Goal: Task Accomplishment & Management: Complete application form

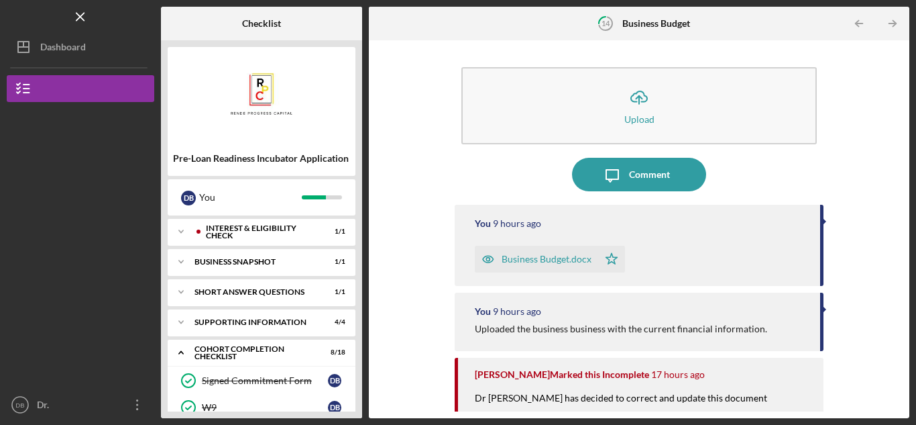
scroll to position [201, 0]
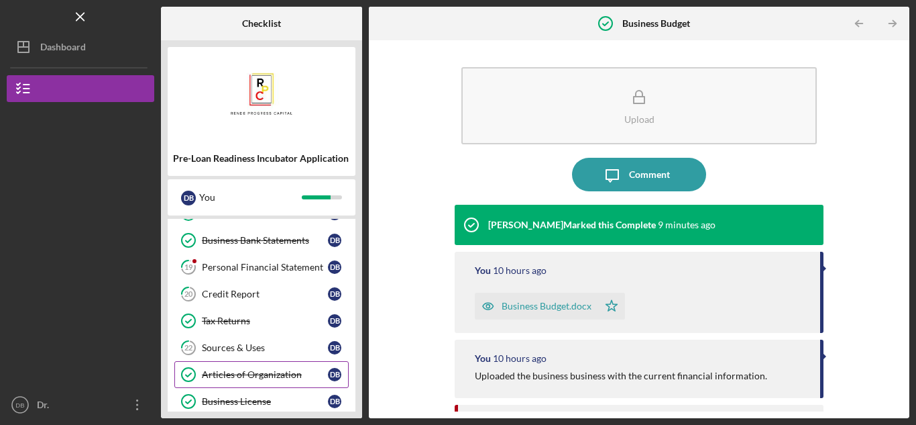
scroll to position [385, 0]
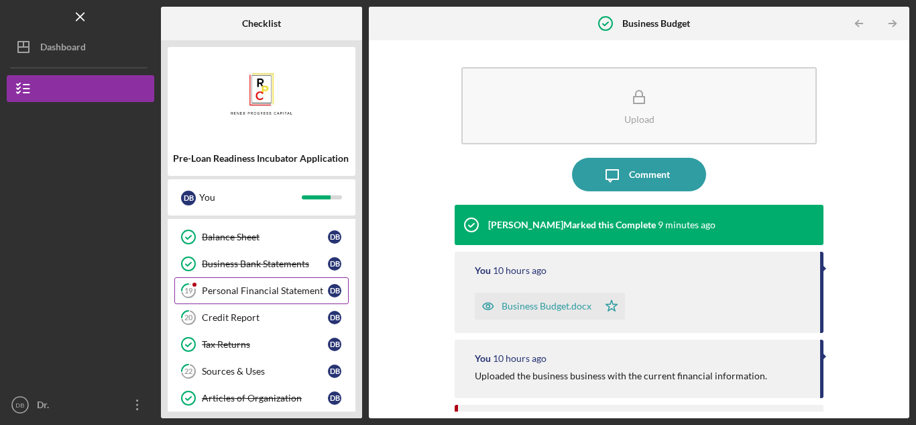
click at [287, 293] on div "Personal Financial Statement" at bounding box center [265, 290] width 126 height 11
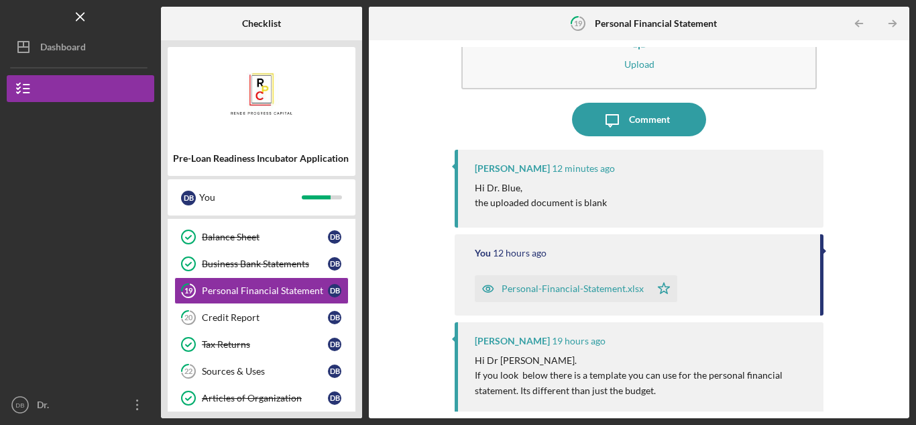
scroll to position [19, 0]
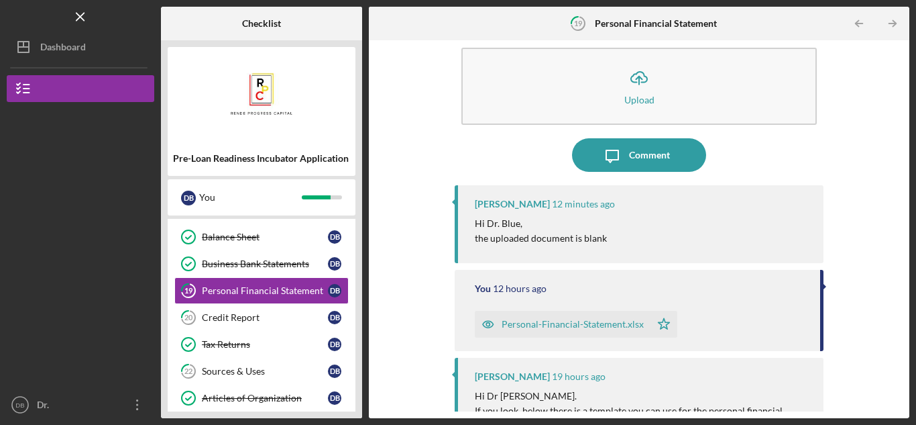
click at [537, 325] on div "Personal-Financial-Statement.xlsx" at bounding box center [573, 324] width 142 height 11
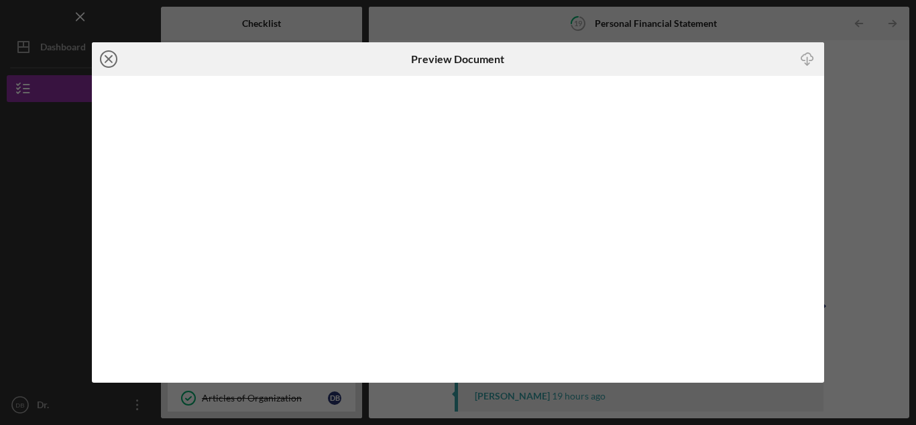
click at [108, 60] on line at bounding box center [108, 59] width 7 height 7
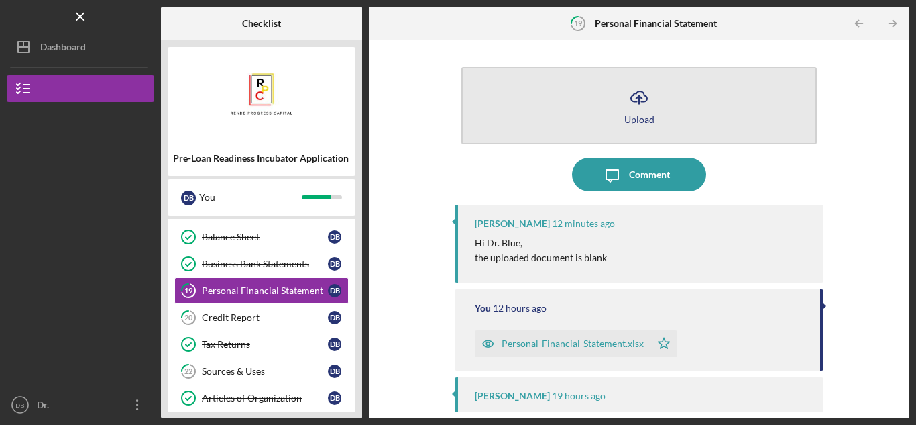
click at [646, 97] on icon "Icon/Upload" at bounding box center [639, 97] width 34 height 34
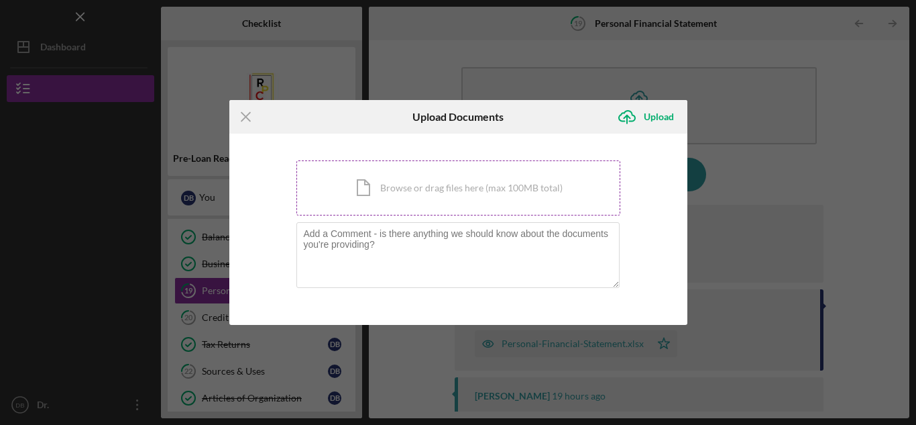
click at [439, 187] on div "Icon/Document Browse or drag files here (max 100MB total) Tap to choose files o…" at bounding box center [458, 187] width 324 height 55
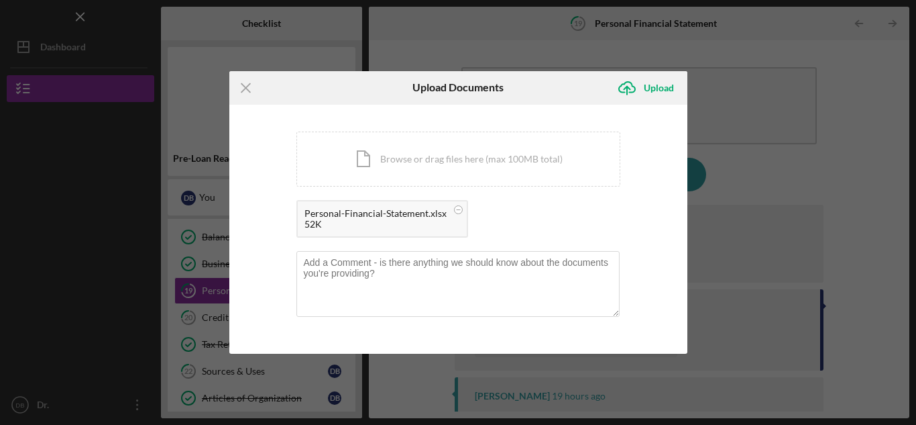
click at [384, 217] on div "Personal-Financial-Statement.xlsx" at bounding box center [375, 213] width 142 height 11
click at [239, 93] on icon "Icon/Menu Close" at bounding box center [246, 88] width 34 height 34
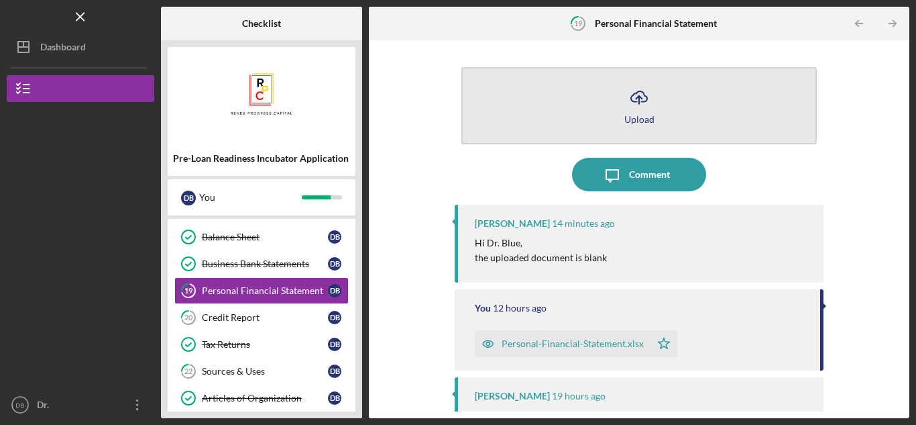
click at [634, 105] on icon "Icon/Upload" at bounding box center [639, 97] width 34 height 34
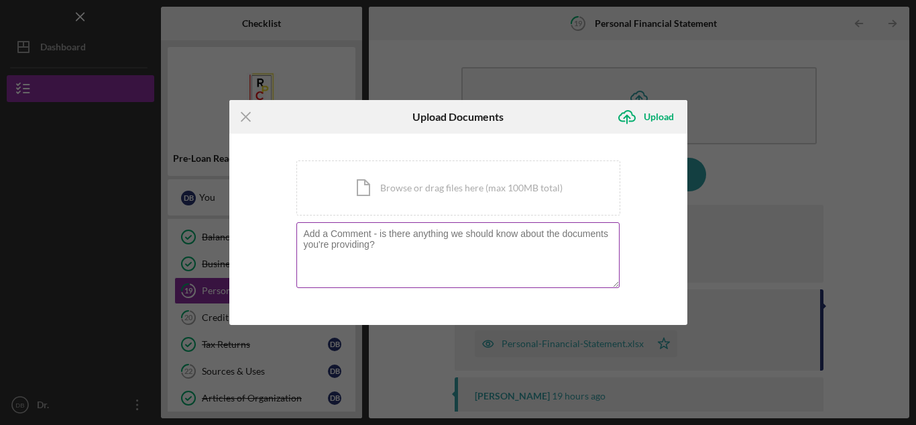
click at [421, 247] on textarea at bounding box center [457, 255] width 323 height 66
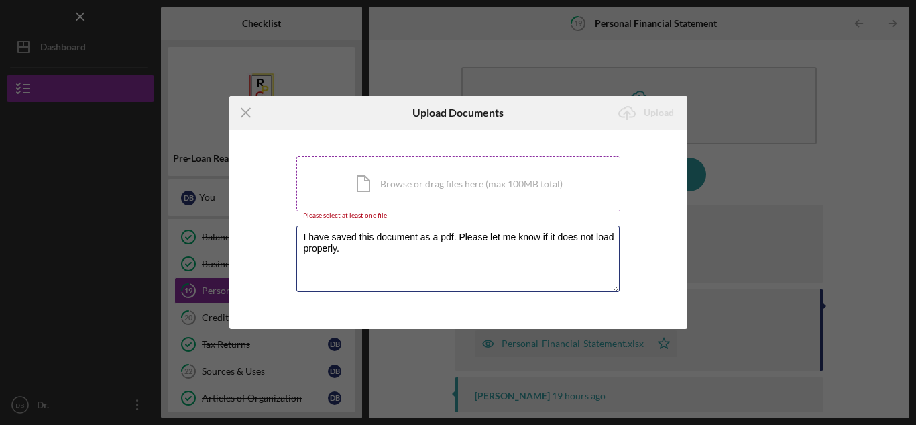
type textarea "I have saved this document as a pdf. Please let me know if it does not load pro…"
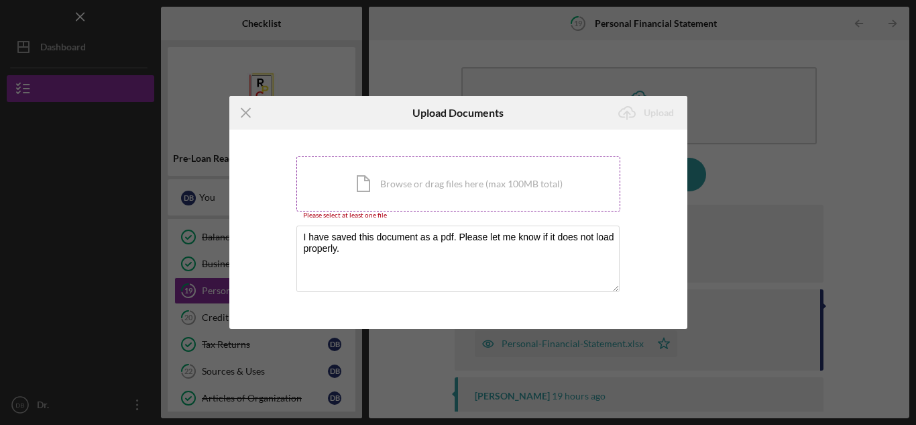
click at [425, 178] on div "Icon/Document Browse or drag files here (max 100MB total) Tap to choose files o…" at bounding box center [458, 183] width 324 height 55
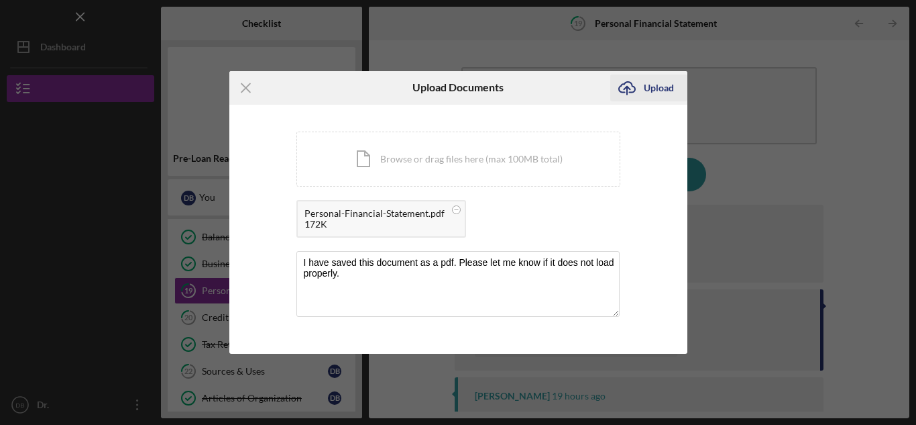
click at [643, 90] on icon "Icon/Upload" at bounding box center [627, 88] width 34 height 34
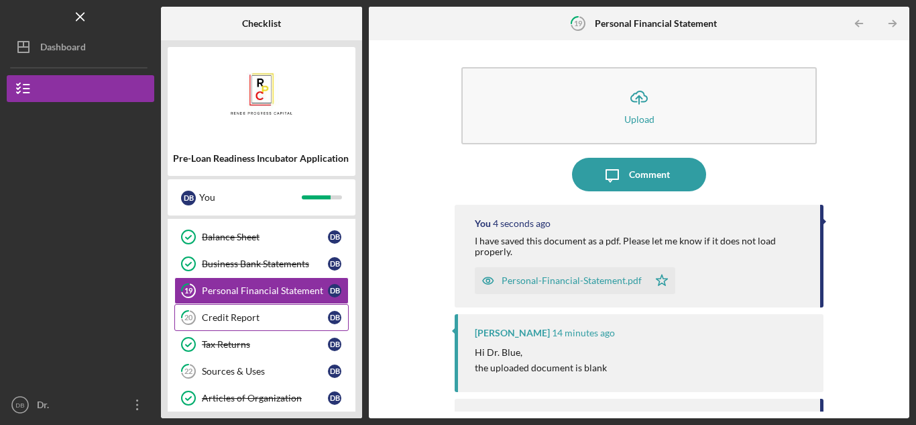
click at [261, 318] on div "Credit Report" at bounding box center [265, 317] width 126 height 11
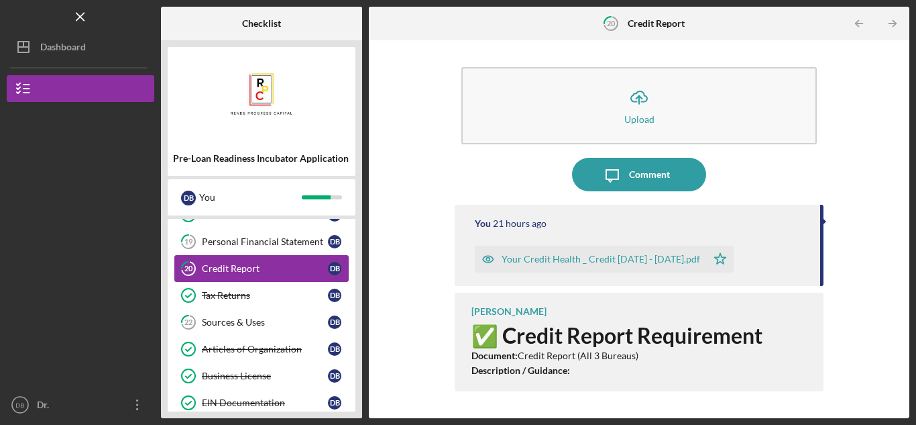
scroll to position [452, 0]
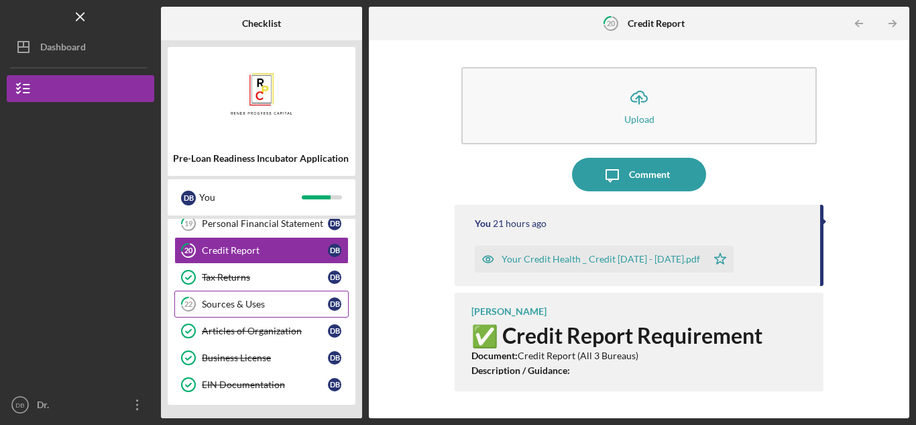
click at [259, 300] on div "Sources & Uses" at bounding box center [265, 303] width 126 height 11
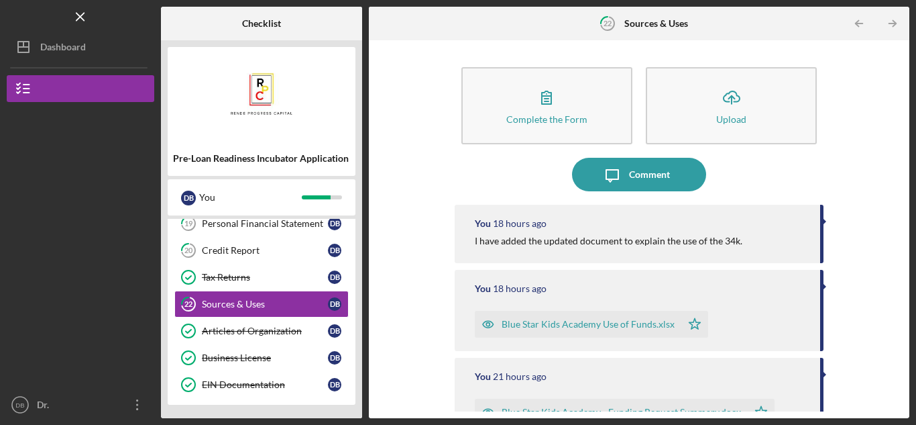
drag, startPoint x: 475, startPoint y: 245, endPoint x: 742, endPoint y: 233, distance: 267.8
click at [742, 233] on div "You 18 hours ago I have added the updated document to explain the use of the 34…" at bounding box center [639, 234] width 369 height 58
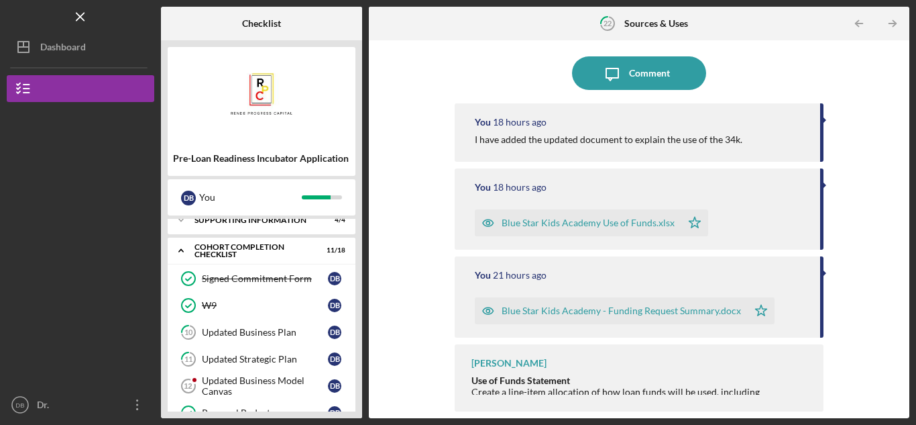
scroll to position [134, 0]
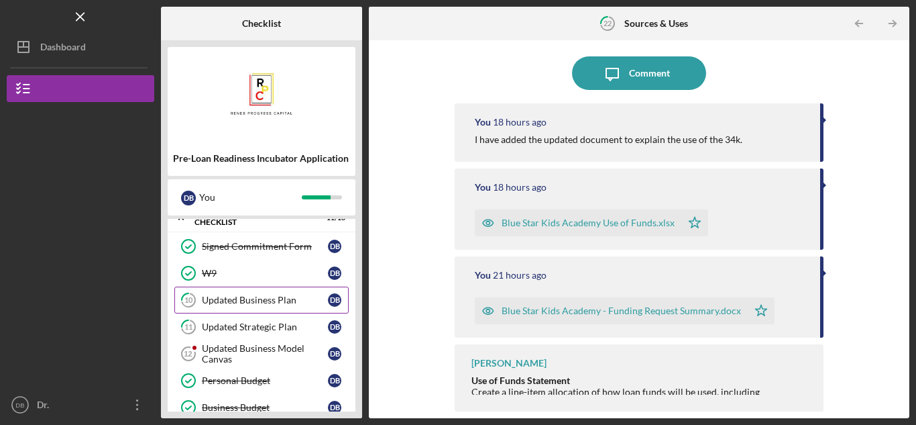
click at [258, 300] on div "Updated Business Plan" at bounding box center [265, 299] width 126 height 11
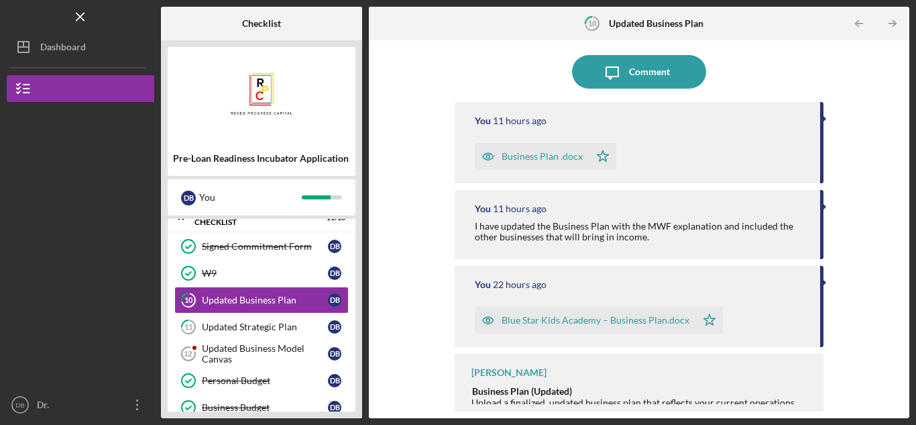
scroll to position [112, 0]
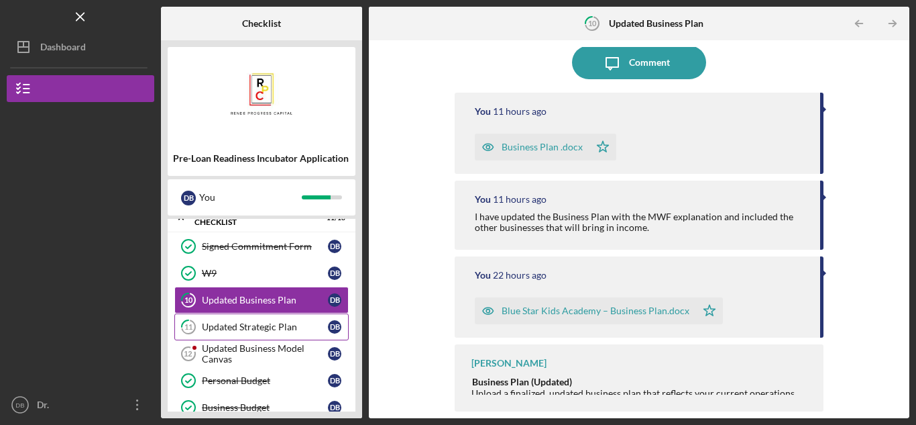
click at [287, 327] on div "Updated Strategic Plan" at bounding box center [265, 326] width 126 height 11
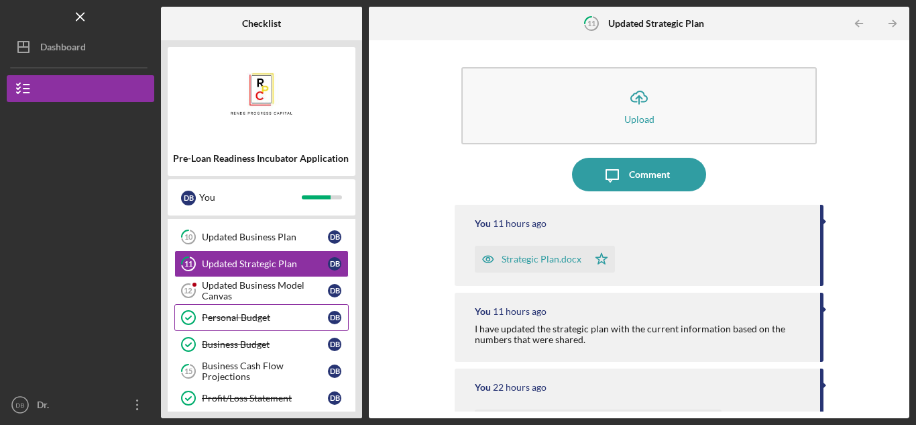
scroll to position [201, 0]
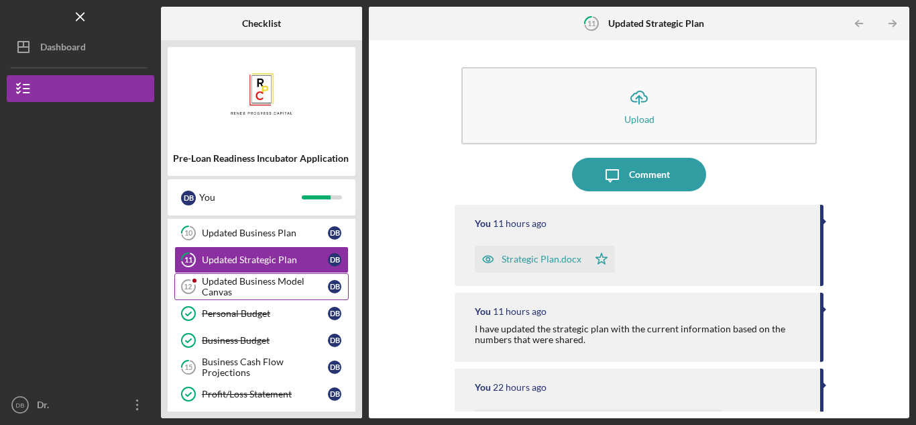
click at [288, 284] on div "Updated Business Model Canvas" at bounding box center [265, 286] width 126 height 21
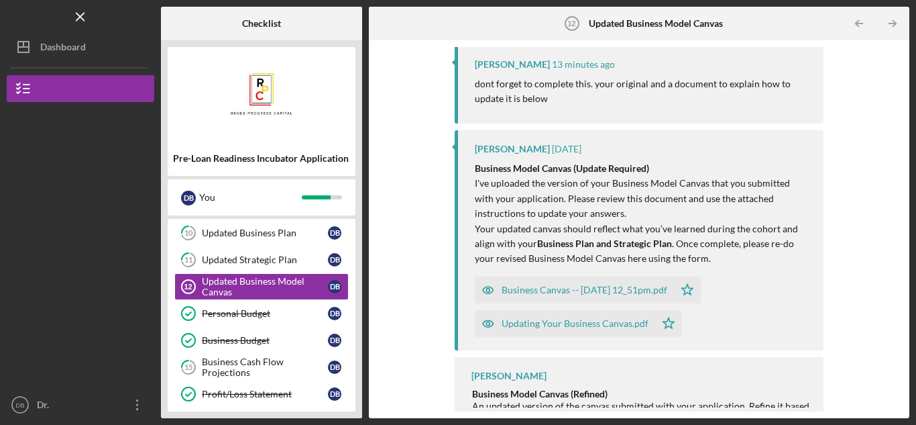
scroll to position [172, 0]
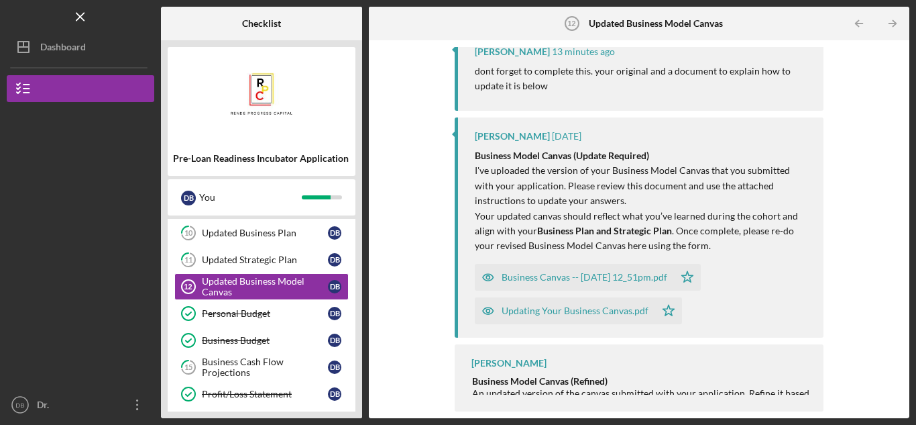
click at [571, 313] on div "Updating Your Business Canvas.pdf" at bounding box center [575, 310] width 147 height 11
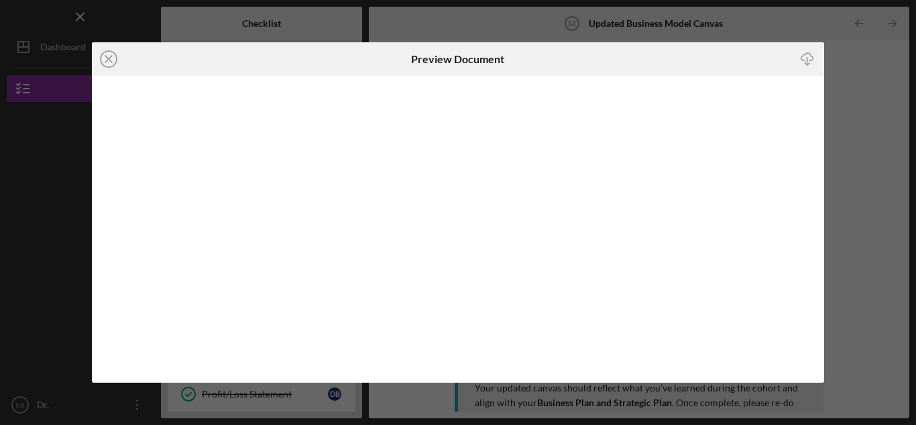
scroll to position [172, 0]
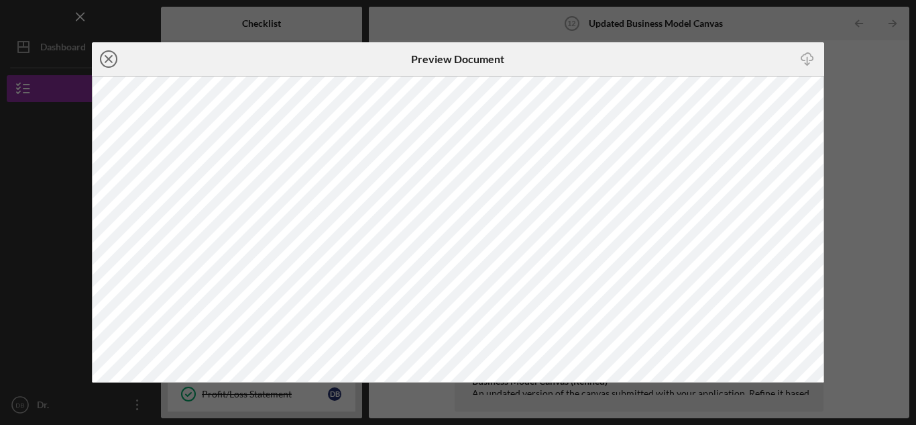
click at [113, 63] on icon "Icon/Close" at bounding box center [109, 59] width 34 height 34
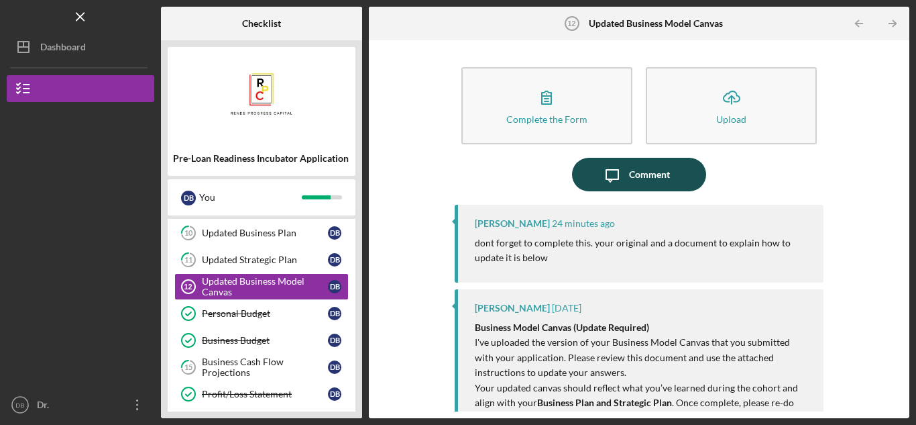
click at [615, 177] on icon "Icon/Message" at bounding box center [613, 175] width 34 height 34
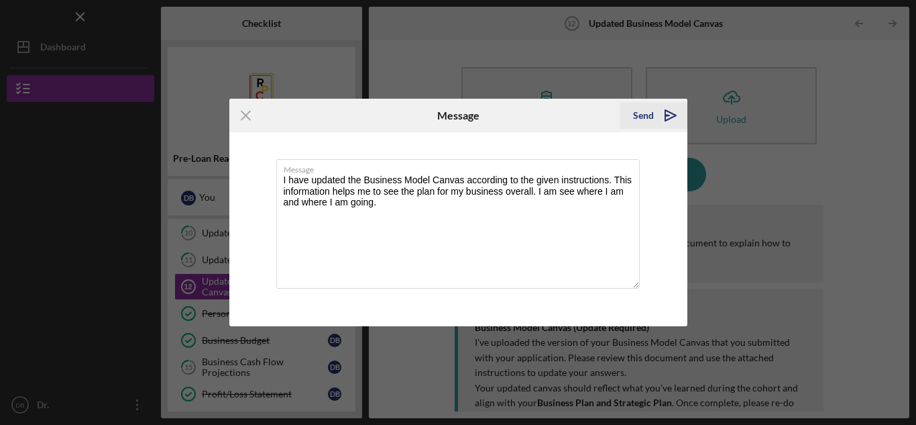
type textarea "I have updated the Business Model Canvas according to the given instructions. T…"
click at [642, 110] on div "Send" at bounding box center [643, 115] width 21 height 27
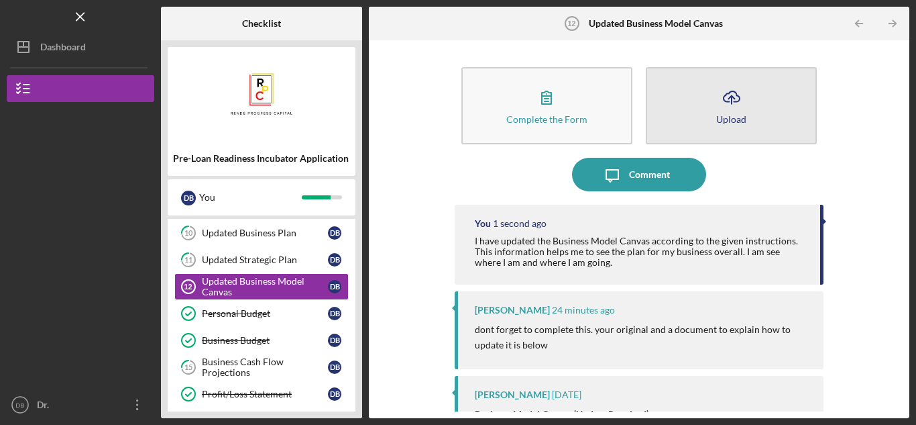
click at [720, 109] on icon "Icon/Upload" at bounding box center [732, 97] width 34 height 34
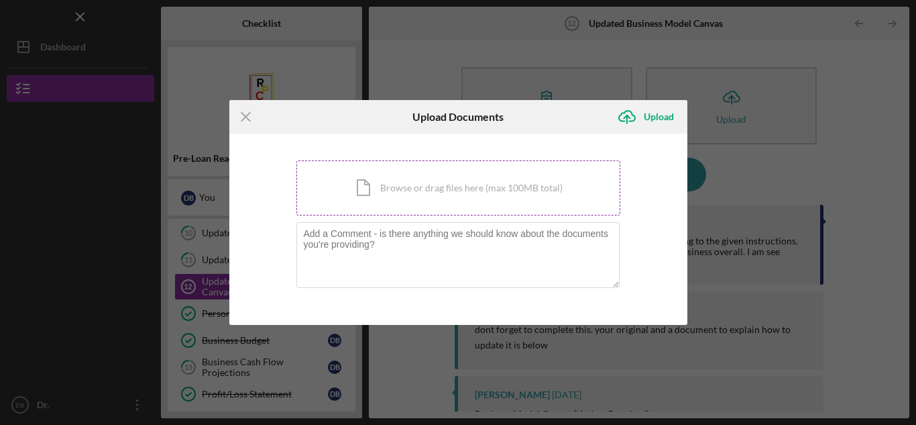
click at [433, 192] on div "Icon/Document Browse or drag files here (max 100MB total) Tap to choose files o…" at bounding box center [458, 187] width 324 height 55
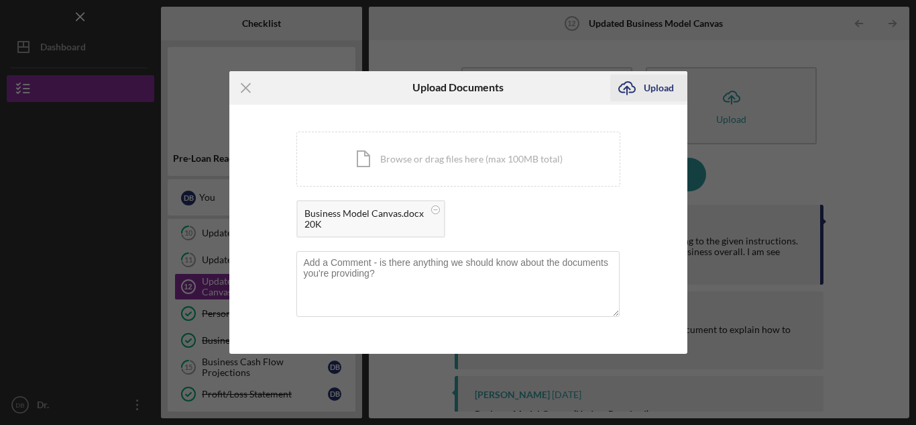
click at [641, 87] on icon "Icon/Upload" at bounding box center [627, 88] width 34 height 34
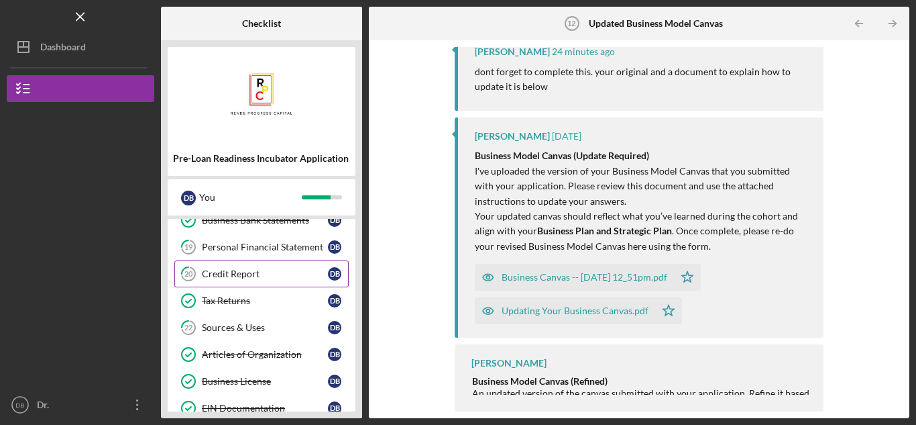
scroll to position [452, 0]
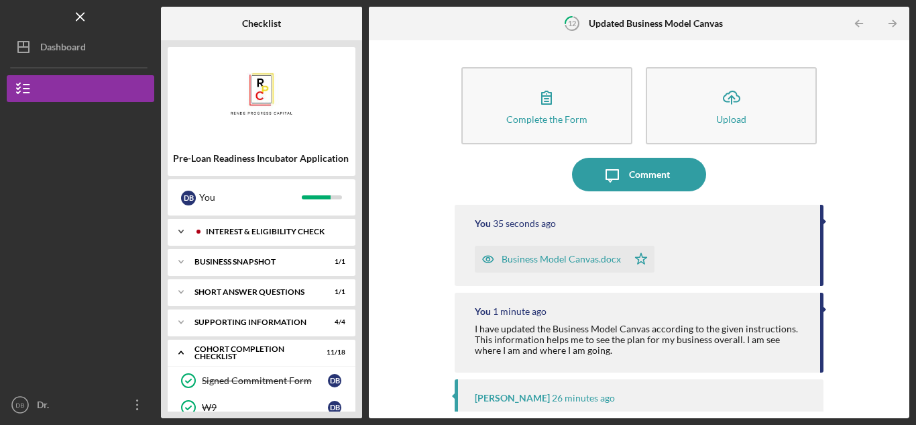
click at [260, 232] on div "Interest & Eligibility Check" at bounding box center [272, 231] width 133 height 8
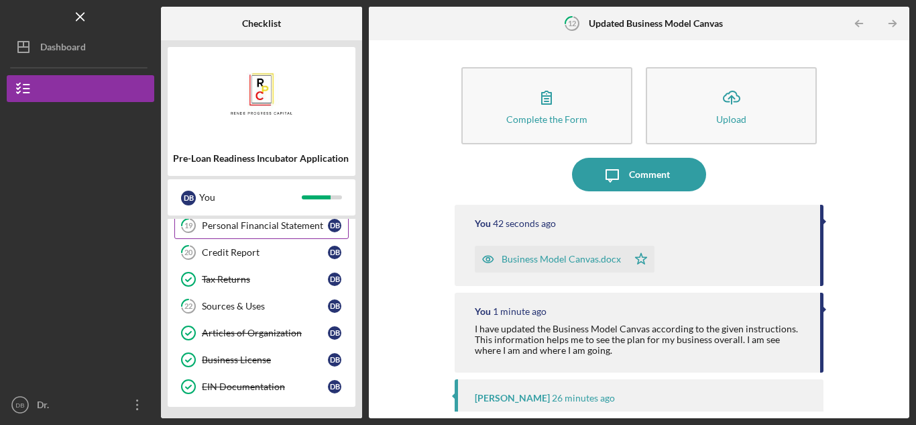
scroll to position [486, 0]
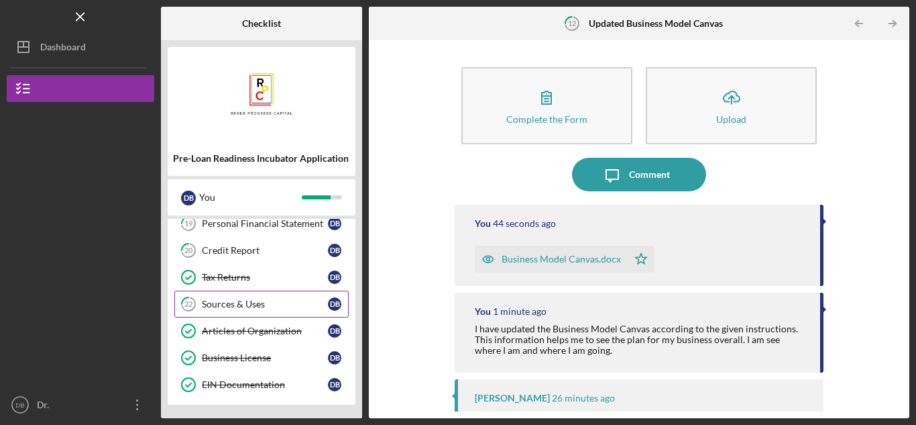
click at [260, 298] on div "Sources & Uses" at bounding box center [265, 303] width 126 height 11
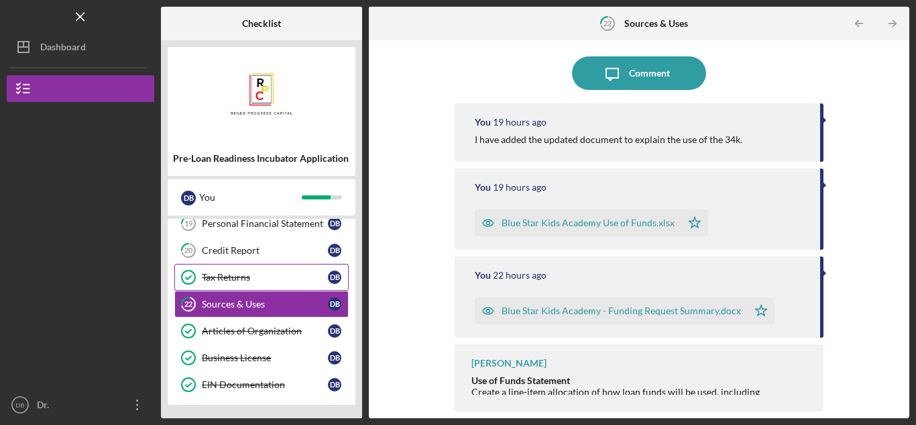
scroll to position [419, 0]
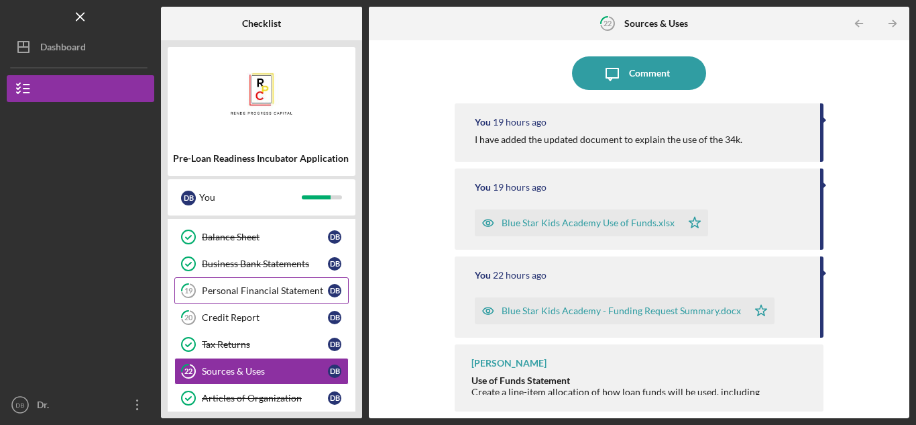
click at [281, 293] on div "Personal Financial Statement" at bounding box center [265, 290] width 126 height 11
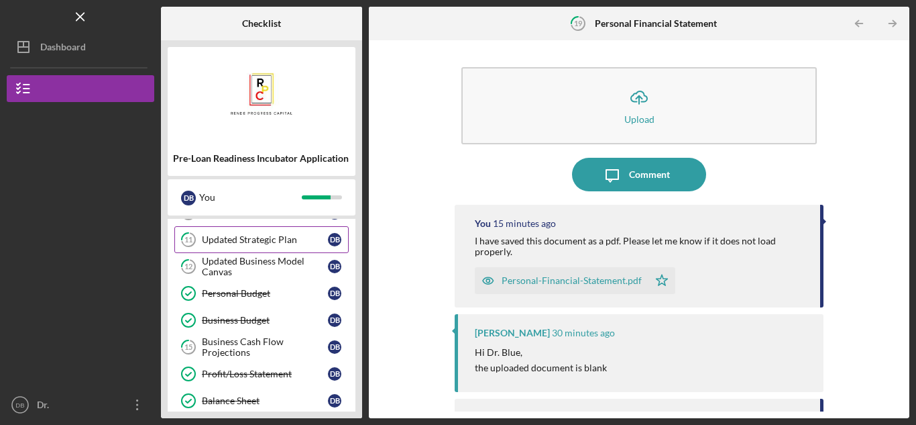
scroll to position [218, 0]
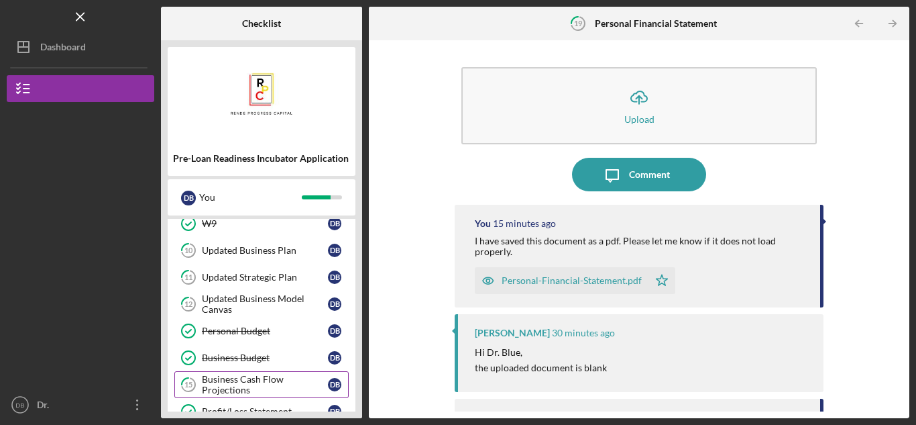
click at [274, 380] on div "Business Cash Flow Projections" at bounding box center [265, 384] width 126 height 21
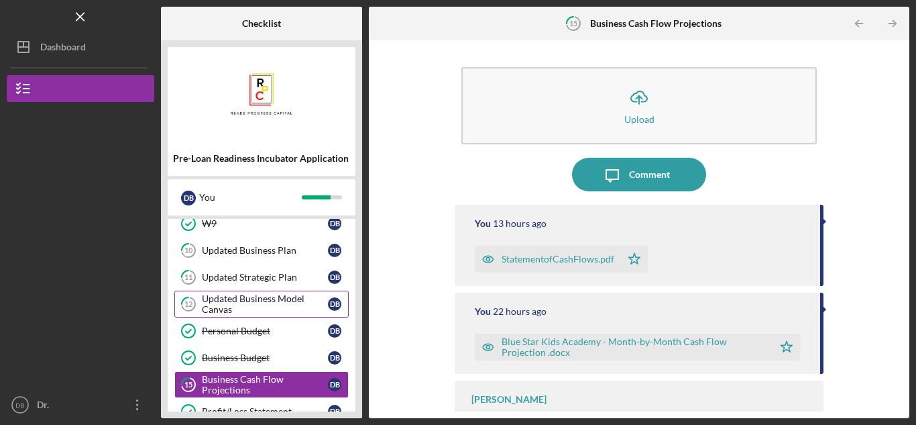
click at [252, 295] on div "Updated Business Model Canvas" at bounding box center [265, 303] width 126 height 21
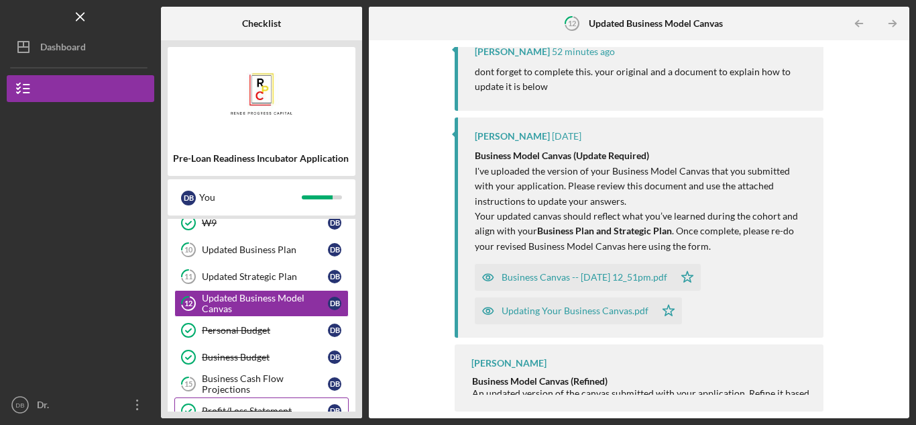
scroll to position [184, 0]
